Goal: Task Accomplishment & Management: Use online tool/utility

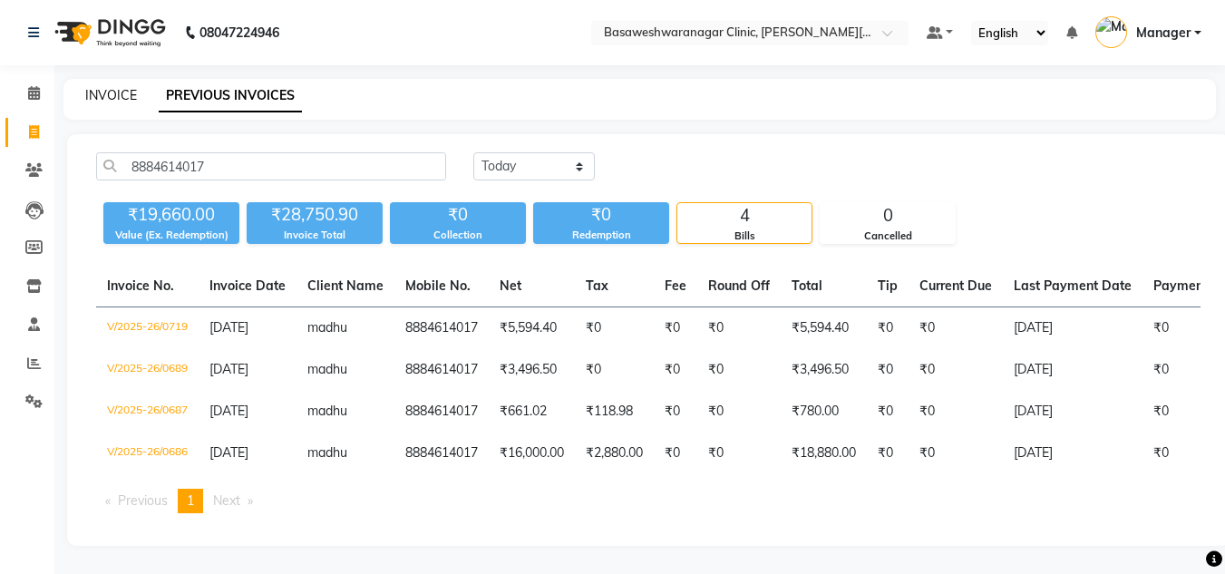
click at [122, 97] on link "INVOICE" at bounding box center [111, 95] width 52 height 16
select select "service"
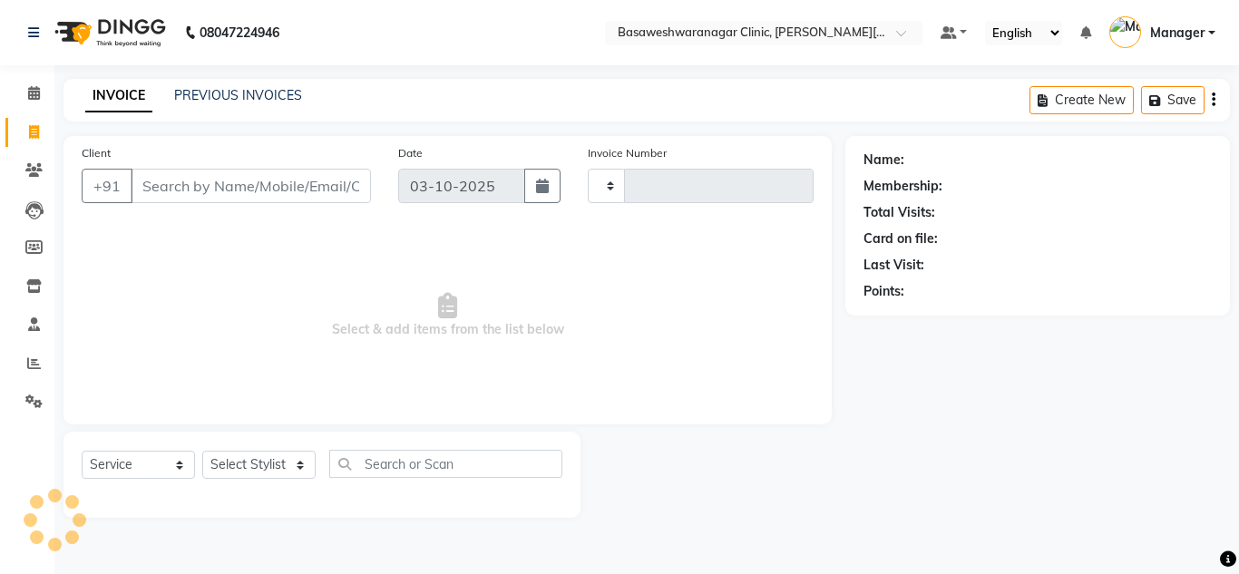
type input "0790"
select select "7441"
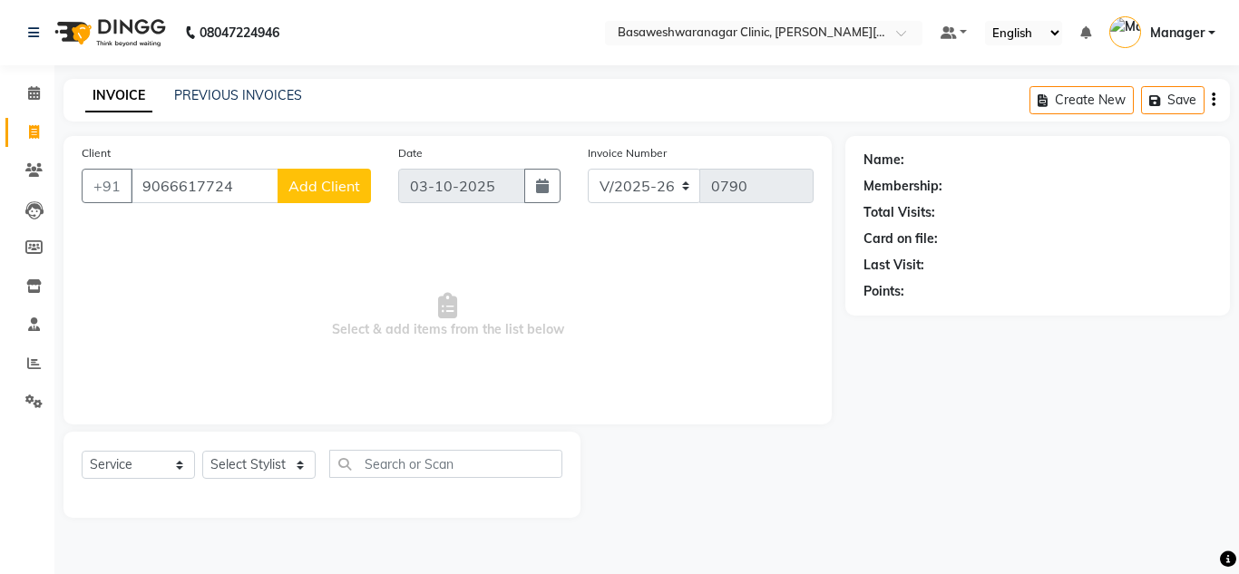
click at [209, 180] on input "9066617724" at bounding box center [205, 186] width 148 height 34
type input "9066617724"
